Goal: Information Seeking & Learning: Learn about a topic

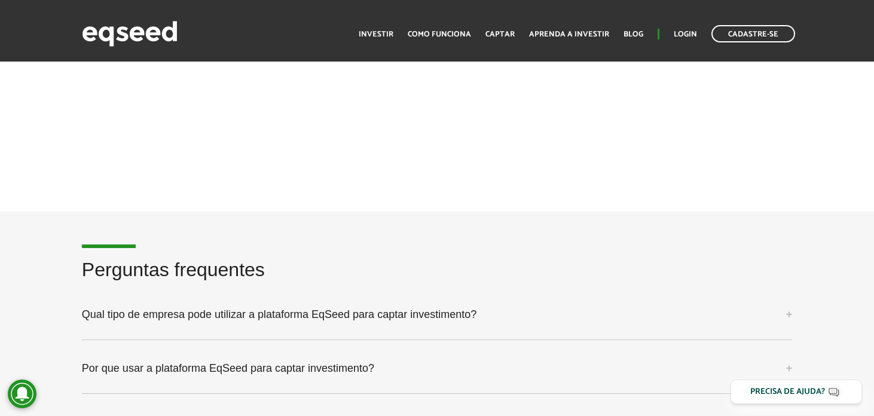
scroll to position [2923, 0]
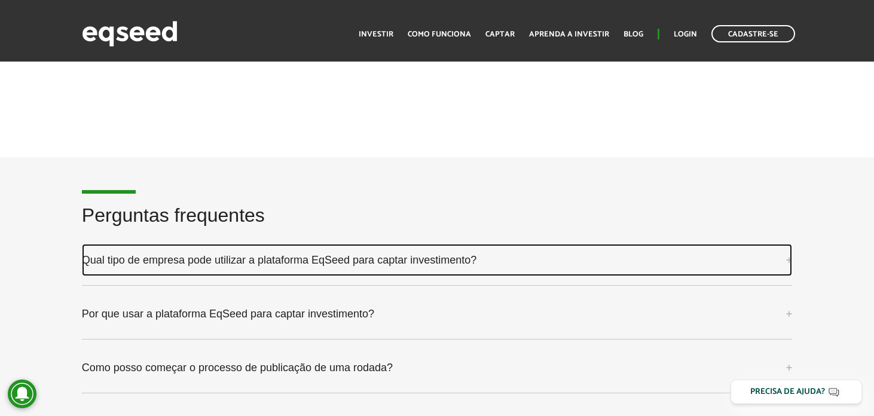
click at [303, 259] on link "Qual tipo de empresa pode utilizar a plataforma EqSeed para captar investimento?" at bounding box center [437, 260] width 710 height 32
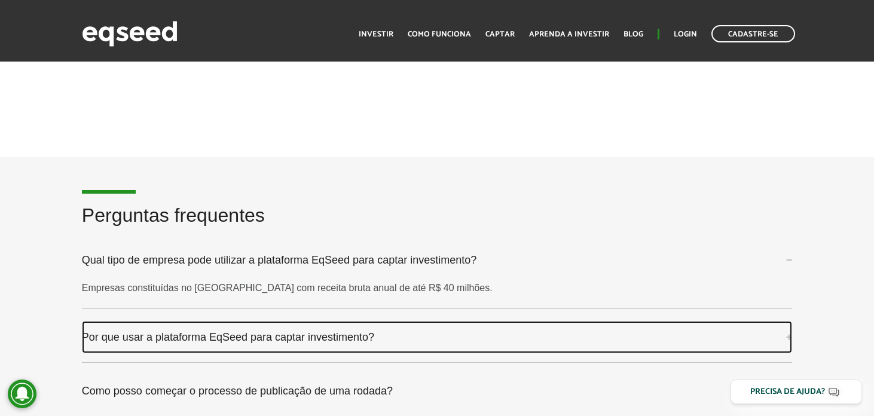
click at [264, 334] on link "Por que usar a plataforma EqSeed para captar investimento?" at bounding box center [437, 337] width 710 height 32
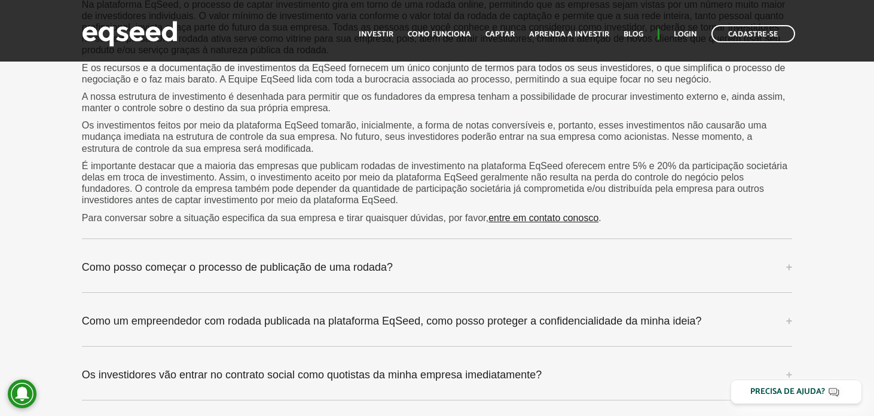
scroll to position [3370, 0]
click at [220, 124] on p "Os investimentos feitos por meio da plataforma EqSeed tomarão, inicialmente, a …" at bounding box center [437, 138] width 710 height 35
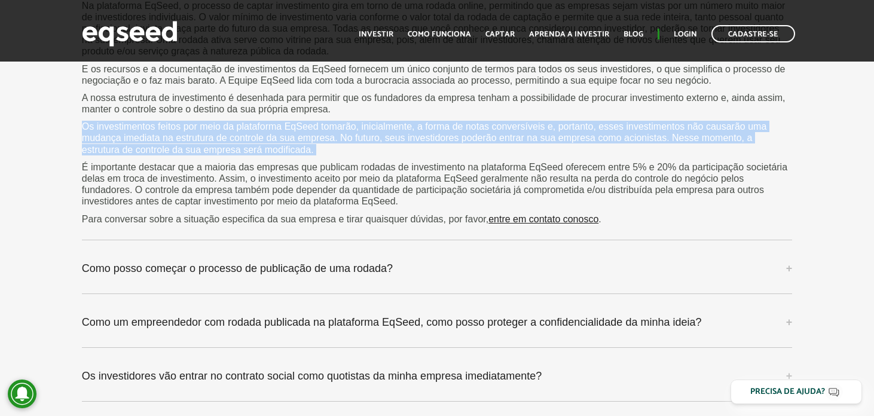
click at [220, 124] on p "Os investimentos feitos por meio da plataforma EqSeed tomarão, inicialmente, a …" at bounding box center [437, 138] width 710 height 35
copy div "Os investimentos feitos por meio da plataforma EqSeed tomarão, inicialmente, a …"
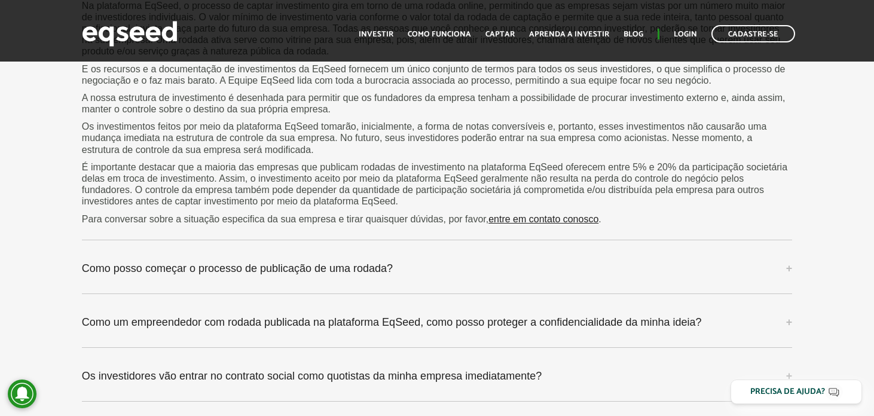
click at [469, 195] on p "É importante destacar que a maioria das empresas que publicam rodadas de invest…" at bounding box center [437, 184] width 710 height 46
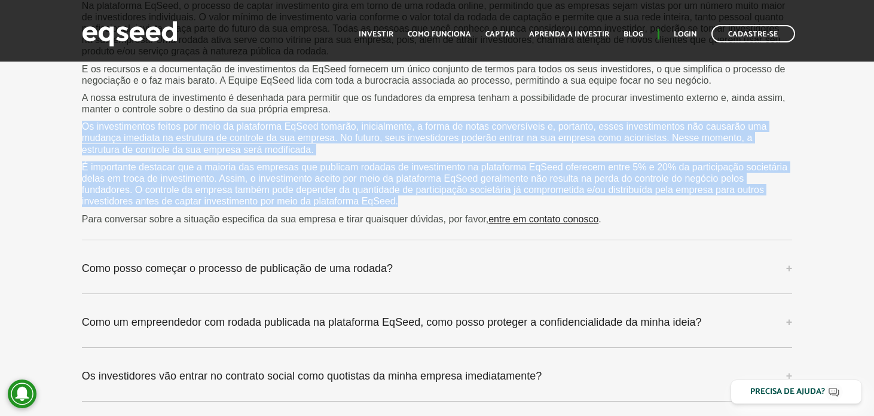
drag, startPoint x: 461, startPoint y: 195, endPoint x: 76, endPoint y: 115, distance: 393.1
click at [76, 115] on div "Perguntas frequentes Qual tipo de empresa pode utilizar a plataforma EqSeed par…" at bounding box center [437, 166] width 728 height 816
copy div "Os investimentos feitos por meio da plataforma EqSeed tomarão, inicialmente, a …"
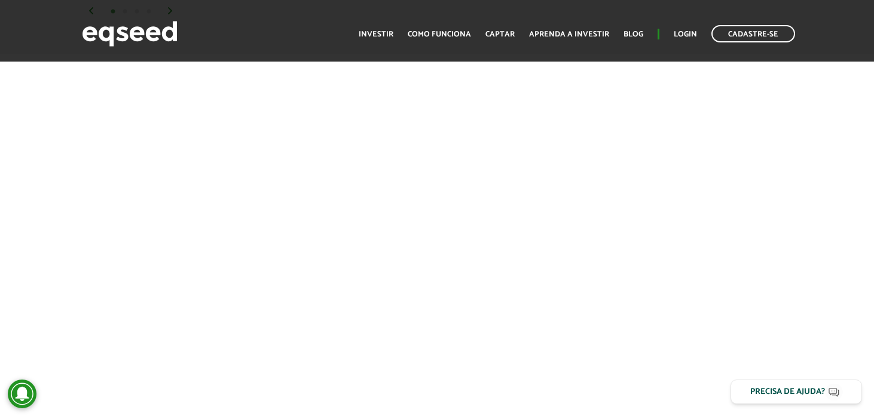
scroll to position [2639, 0]
